Goal: Transaction & Acquisition: Book appointment/travel/reservation

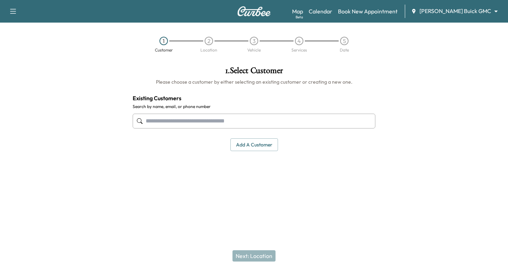
drag, startPoint x: 145, startPoint y: 122, endPoint x: 176, endPoint y: 118, distance: 30.8
click at [145, 122] on input "text" at bounding box center [254, 121] width 243 height 15
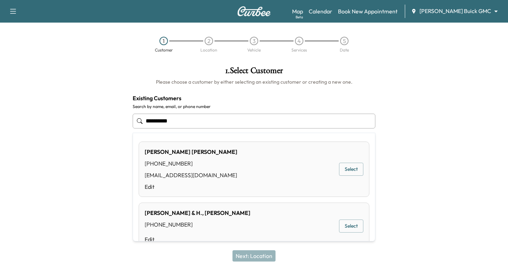
click at [342, 166] on button "Select" at bounding box center [351, 168] width 24 height 13
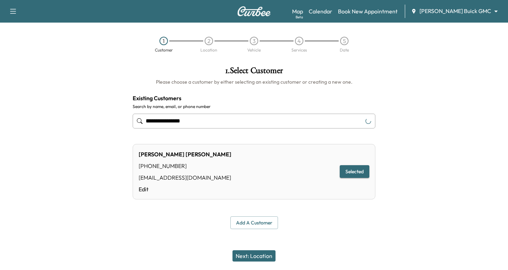
type input "**********"
click at [249, 254] on button "Next: Location" at bounding box center [253, 255] width 43 height 11
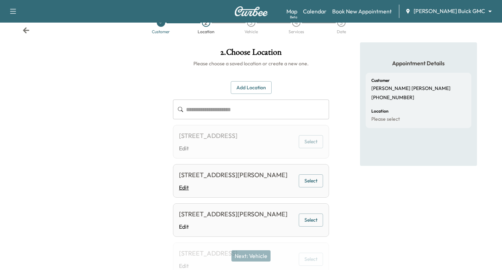
scroll to position [35, 0]
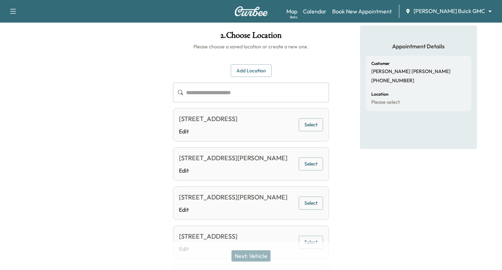
click at [311, 170] on button "Select" at bounding box center [311, 163] width 24 height 13
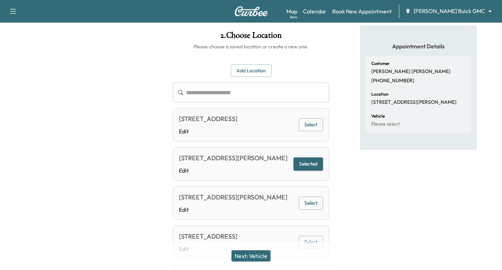
click at [260, 253] on button "Next: Vehicle" at bounding box center [251, 255] width 39 height 11
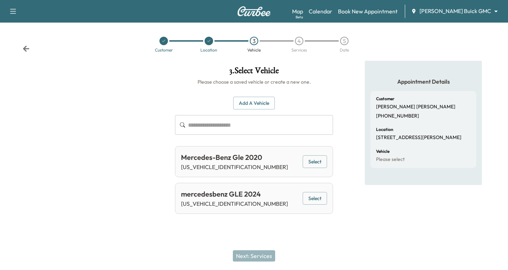
drag, startPoint x: 320, startPoint y: 199, endPoint x: 314, endPoint y: 200, distance: 5.7
click at [316, 200] on button "Select" at bounding box center [314, 198] width 24 height 13
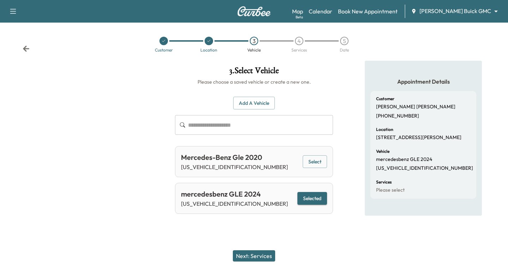
click at [256, 257] on button "Next: Services" at bounding box center [254, 255] width 42 height 11
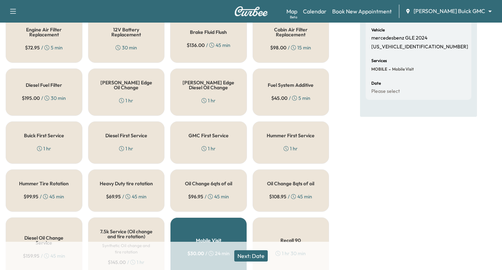
scroll to position [141, 0]
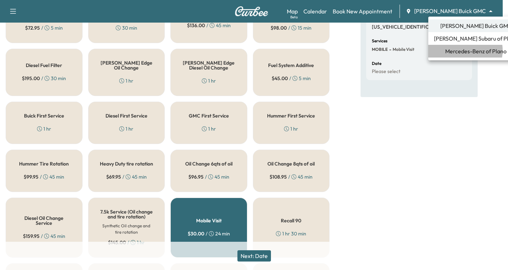
drag, startPoint x: 465, startPoint y: 50, endPoint x: 438, endPoint y: 44, distance: 27.5
click at [464, 50] on span "Mercedes-Benz of Plano" at bounding box center [475, 51] width 61 height 8
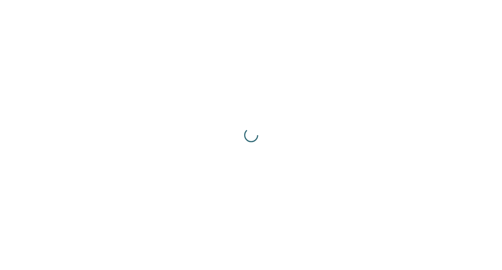
scroll to position [0, 0]
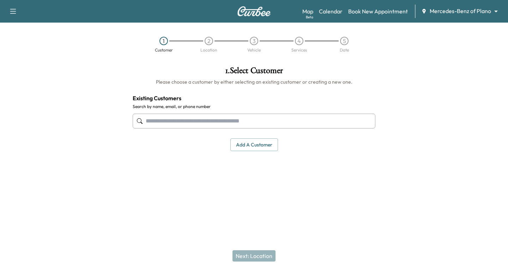
drag, startPoint x: 159, startPoint y: 121, endPoint x: 167, endPoint y: 122, distance: 7.8
click at [158, 122] on input "text" at bounding box center [254, 121] width 243 height 15
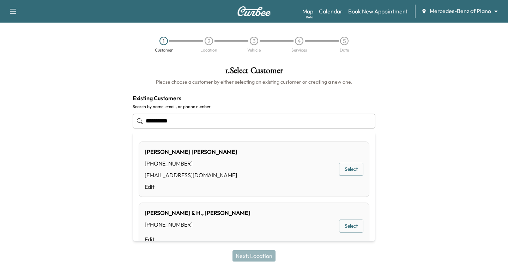
click at [339, 169] on button "Select" at bounding box center [351, 168] width 24 height 13
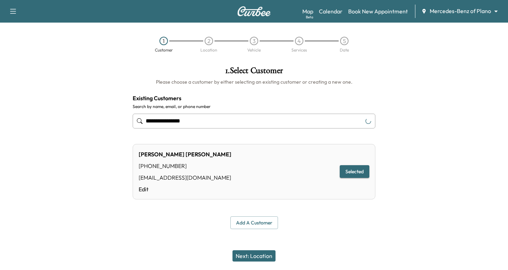
type input "**********"
click at [250, 258] on button "Next: Location" at bounding box center [253, 255] width 43 height 11
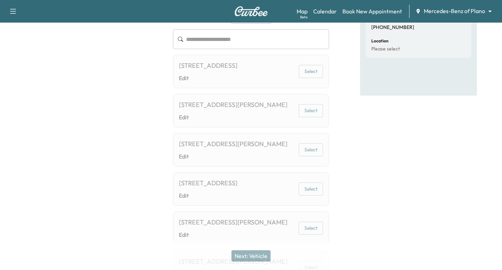
scroll to position [106, 0]
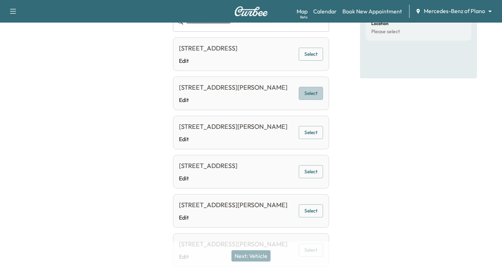
click at [309, 100] on button "Select" at bounding box center [311, 93] width 24 height 13
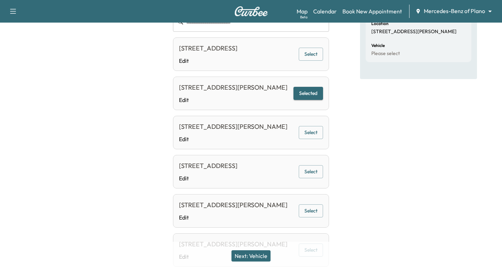
click at [249, 255] on button "Next: Vehicle" at bounding box center [251, 255] width 39 height 11
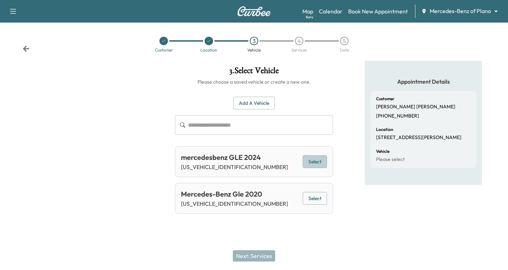
click at [320, 159] on button "Select" at bounding box center [314, 161] width 24 height 13
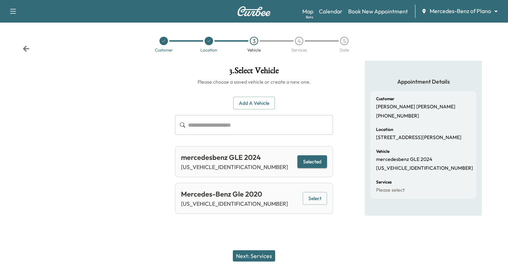
click at [248, 251] on button "Next: Services" at bounding box center [254, 255] width 42 height 11
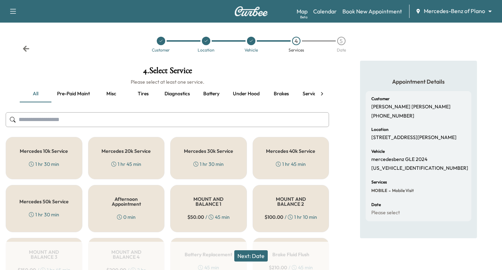
scroll to position [35, 0]
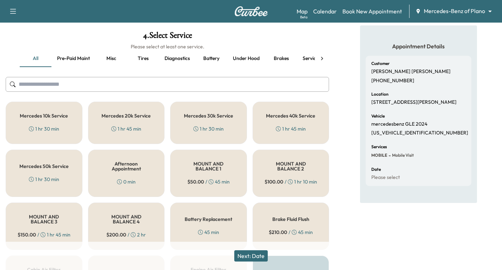
click at [230, 118] on h5 "Mercedes 30k Service" at bounding box center [208, 115] width 49 height 5
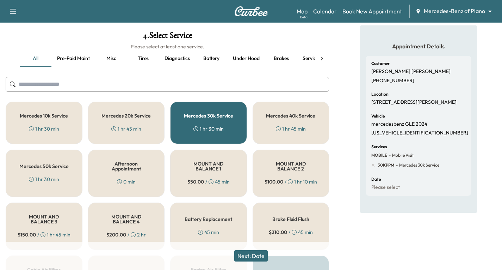
click at [242, 255] on button "Next: Date" at bounding box center [250, 255] width 33 height 11
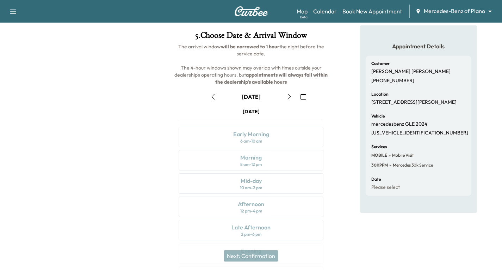
click at [289, 98] on icon "button" at bounding box center [290, 97] width 6 height 6
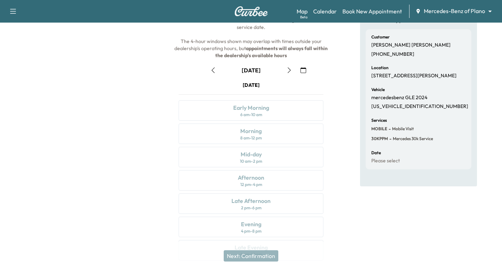
scroll to position [0, 0]
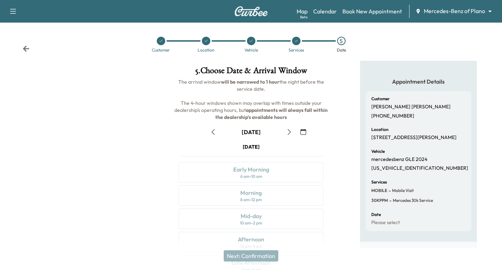
click at [211, 134] on icon "button" at bounding box center [213, 132] width 6 height 6
click at [289, 131] on icon "button" at bounding box center [290, 132] width 6 height 6
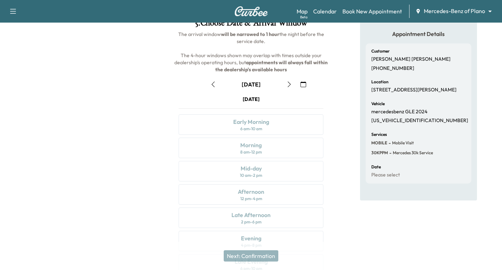
scroll to position [83, 0]
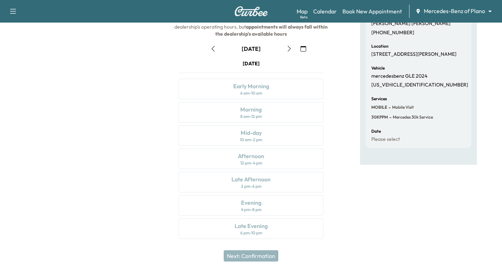
click at [211, 48] on icon "button" at bounding box center [213, 49] width 6 height 6
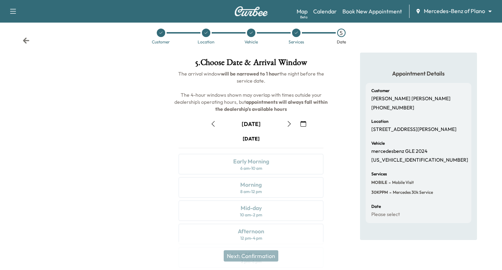
scroll to position [0, 0]
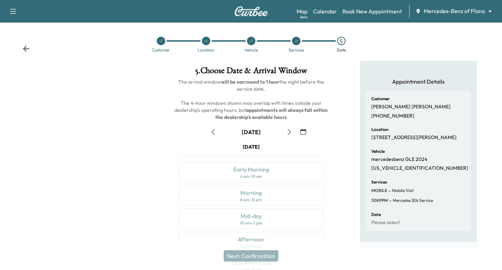
click at [11, 11] on icon "button" at bounding box center [13, 11] width 8 height 8
click at [30, 39] on button "Log Out" at bounding box center [25, 39] width 26 height 11
